Goal: Check status: Check status

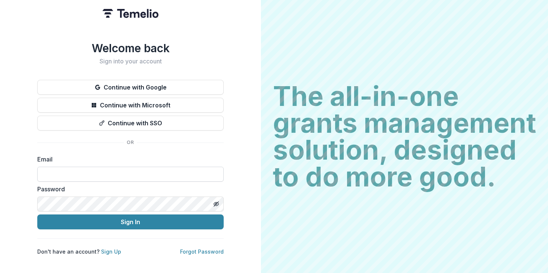
click at [90, 171] on input at bounding box center [130, 174] width 186 height 15
type input "**********"
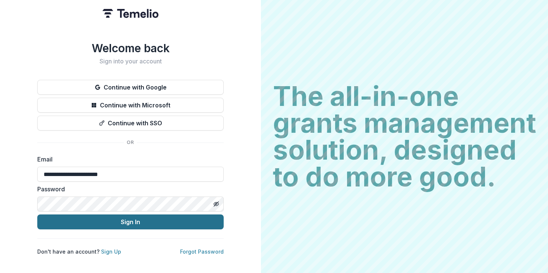
click at [117, 221] on button "Sign In" at bounding box center [130, 221] width 186 height 15
